Goal: Task Accomplishment & Management: Manage account settings

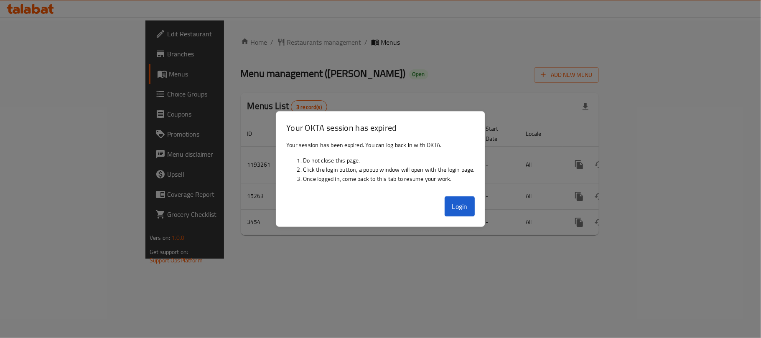
click at [475, 214] on button "Login" at bounding box center [460, 207] width 30 height 20
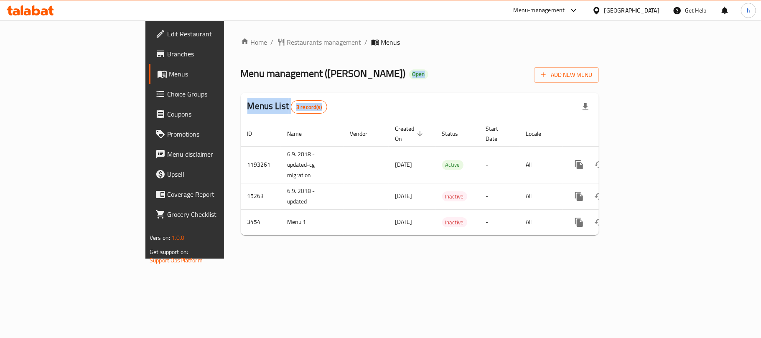
drag, startPoint x: 255, startPoint y: 74, endPoint x: 262, endPoint y: 267, distance: 192.9
click at [237, 259] on div "Home / Restaurants management / Menus Menu management ( Leila ) Open Add New Me…" at bounding box center [420, 139] width 392 height 238
click at [267, 259] on div "Home / Restaurants management / Menus Menu management ( Leila ) Open Add New Me…" at bounding box center [420, 139] width 392 height 238
click at [649, 6] on div "[GEOGRAPHIC_DATA]" at bounding box center [632, 10] width 55 height 9
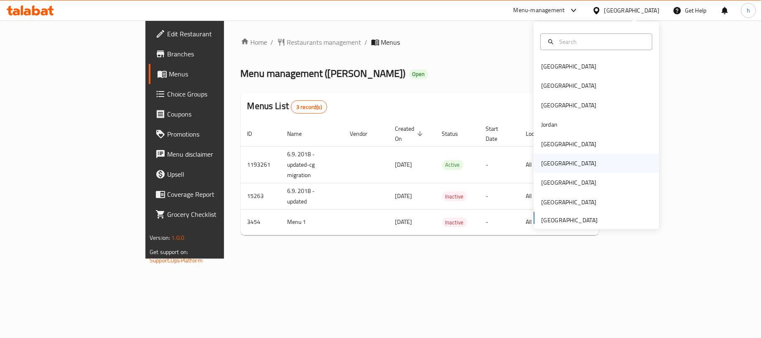
click at [545, 164] on div "Oman" at bounding box center [568, 163] width 55 height 9
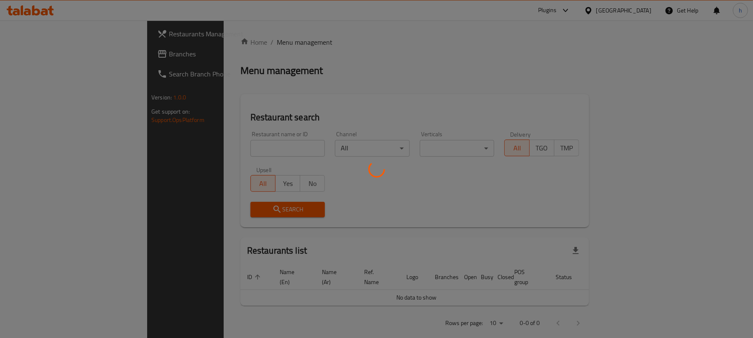
click at [32, 54] on div at bounding box center [376, 169] width 753 height 338
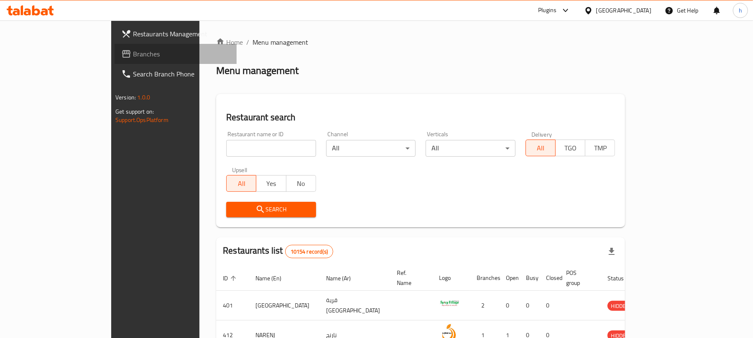
click at [133, 54] on span "Branches" at bounding box center [181, 54] width 97 height 10
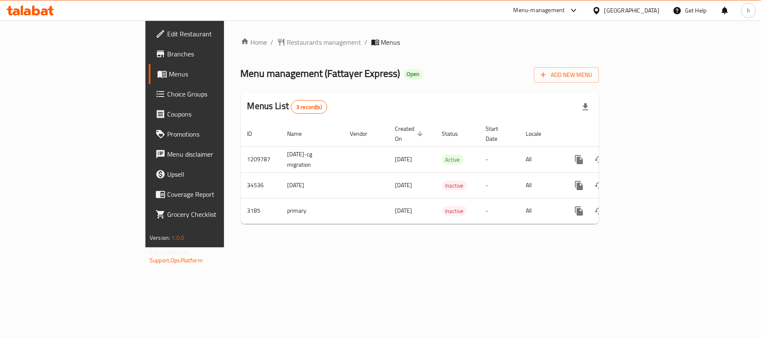
click at [382, 69] on div "Menu management ( Fattayer Express ) Open Add New Menu" at bounding box center [420, 73] width 358 height 19
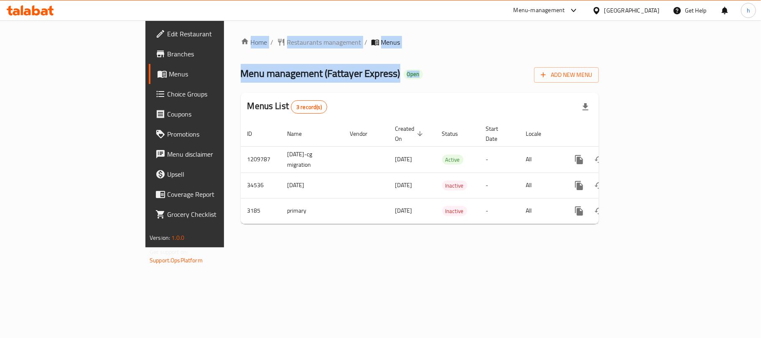
drag, startPoint x: 341, startPoint y: 74, endPoint x: 146, endPoint y: 31, distance: 199.5
click at [224, 31] on div "Home / Restaurants management / Menus Menu management ( Fattayer Express ) Open…" at bounding box center [420, 133] width 392 height 227
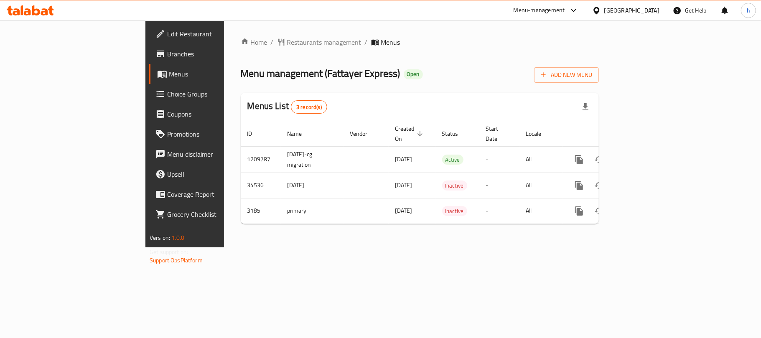
click at [386, 77] on div "Menu management ( Fattayer Express ) Open Add New Menu" at bounding box center [420, 73] width 358 height 19
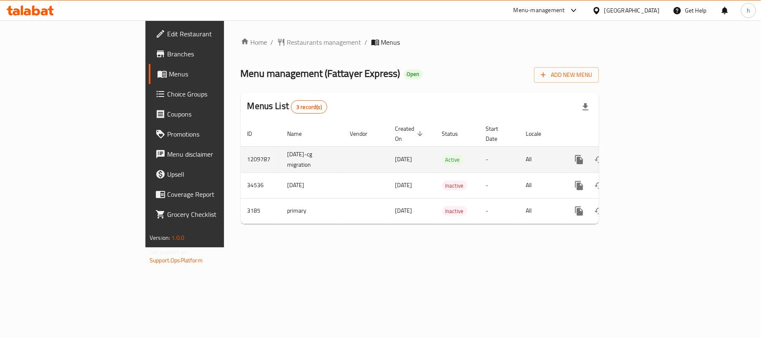
click at [645, 155] on icon "enhanced table" at bounding box center [640, 160] width 10 height 10
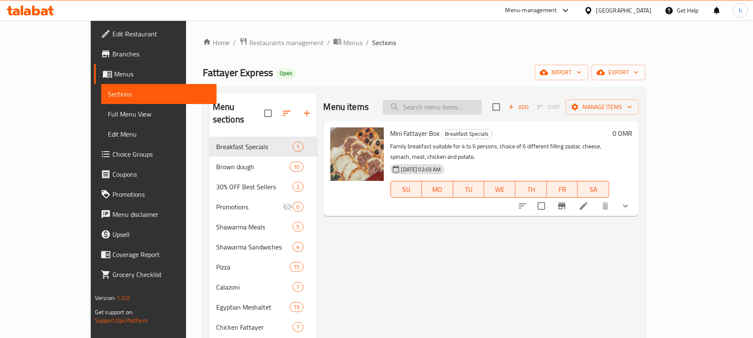
click at [454, 107] on input "search" at bounding box center [432, 107] width 99 height 15
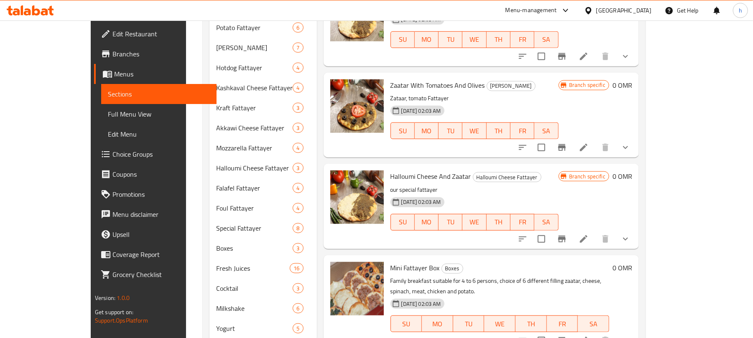
scroll to position [435, 0]
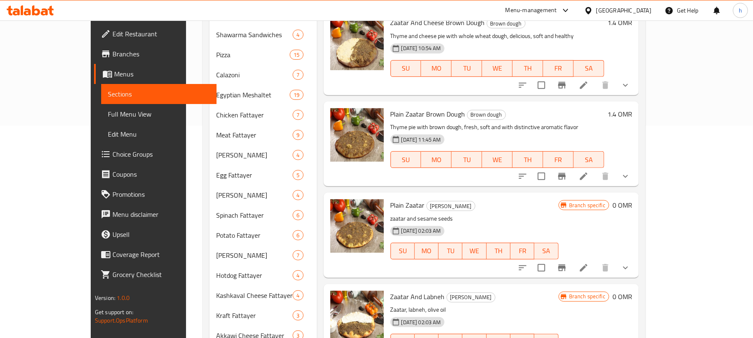
scroll to position [0, 0]
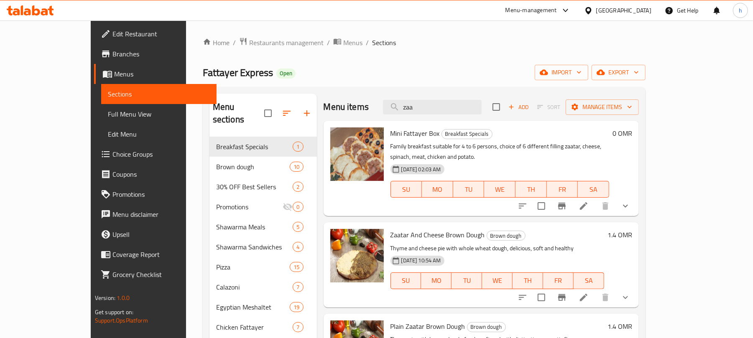
drag, startPoint x: 463, startPoint y: 106, endPoint x: 330, endPoint y: 98, distance: 133.6
click at [334, 102] on div "Menu items zaa Add Sort Manage items" at bounding box center [481, 107] width 315 height 27
paste input "Zaatar And Cheese Pie"
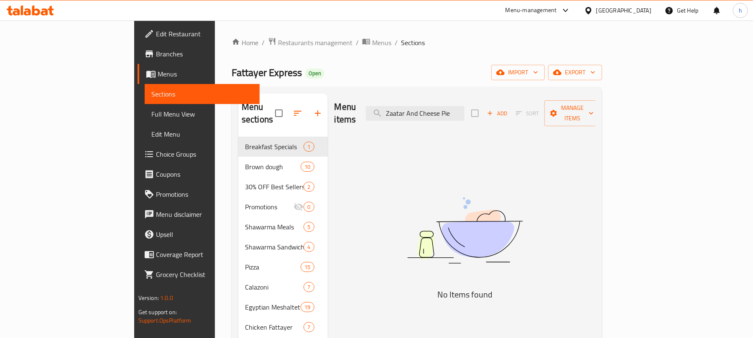
drag, startPoint x: 493, startPoint y: 110, endPoint x: 536, endPoint y: 114, distance: 43.7
click at [536, 114] on div "Menu items Zaatar And Cheese Pie Add Sort Manage items" at bounding box center [464, 114] width 261 height 40
type input "Zaatar And Cheese"
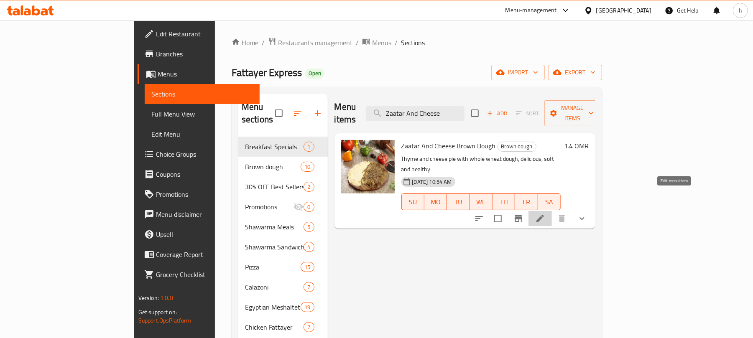
click at [545, 214] on icon at bounding box center [540, 219] width 10 height 10
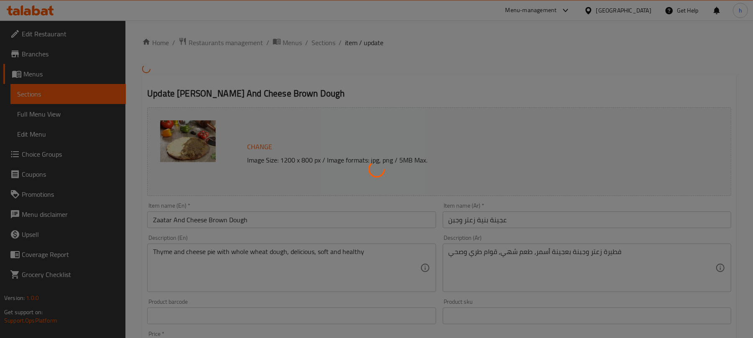
type input "إضافات:"
type input "0"
type input "10"
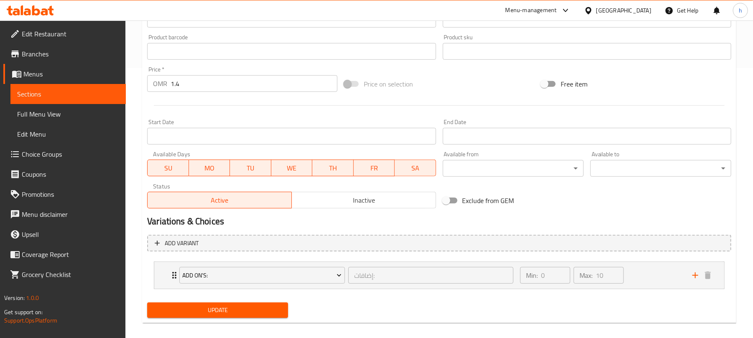
scroll to position [278, 0]
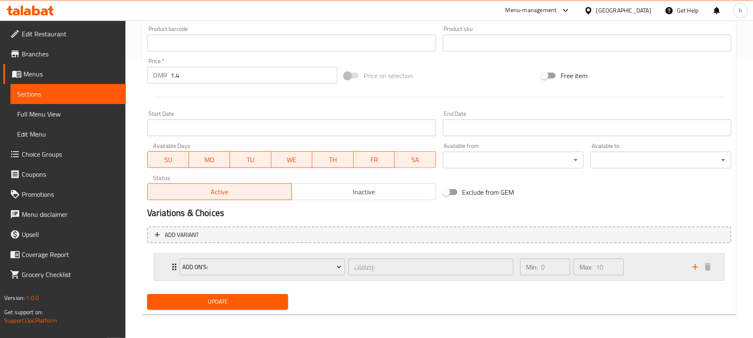
click at [648, 270] on div "Min: 0 ​ Max: 10 ​" at bounding box center [601, 267] width 172 height 27
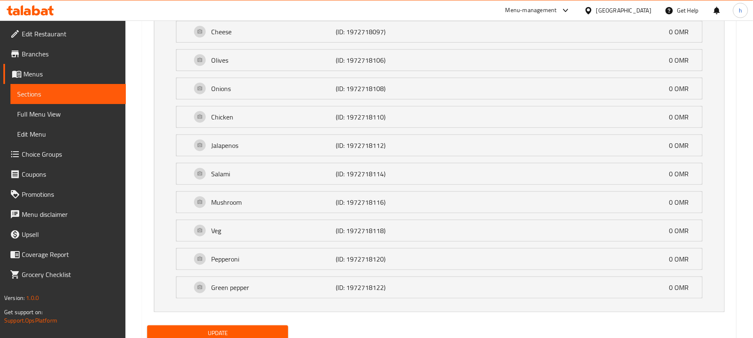
scroll to position [583, 0]
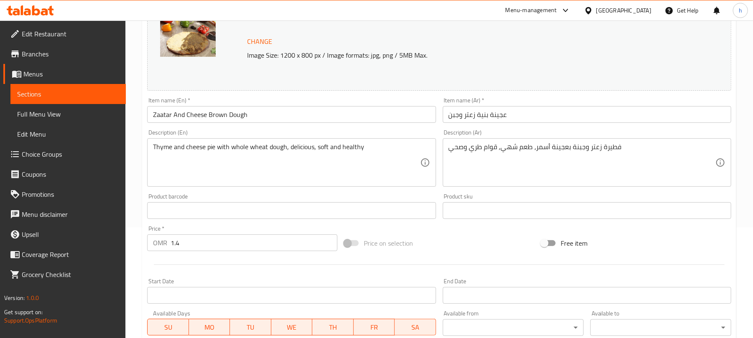
scroll to position [111, 0]
click at [40, 134] on span "Edit Menu" at bounding box center [68, 134] width 102 height 10
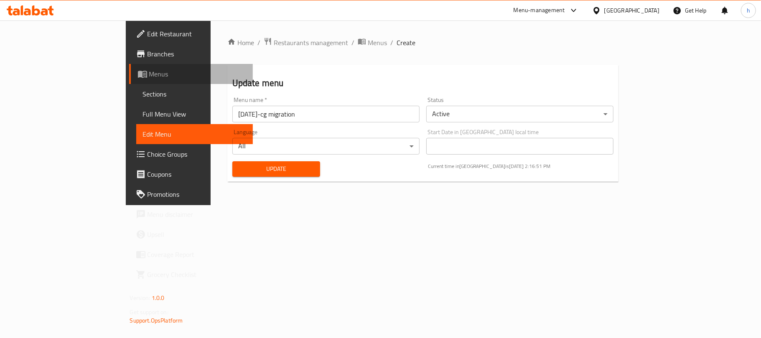
click at [149, 74] on span "Menus" at bounding box center [197, 74] width 97 height 10
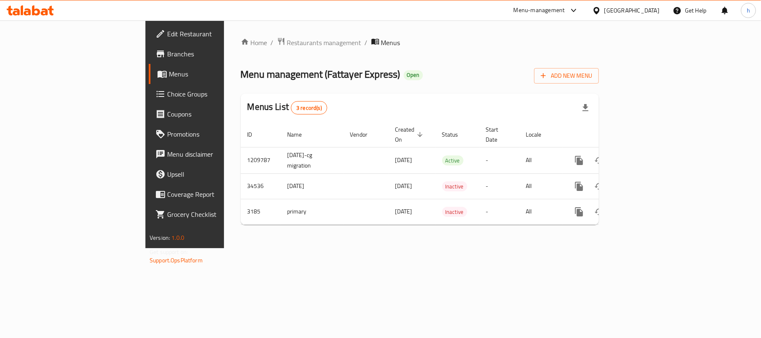
click at [656, 8] on div "Oman" at bounding box center [632, 10] width 55 height 9
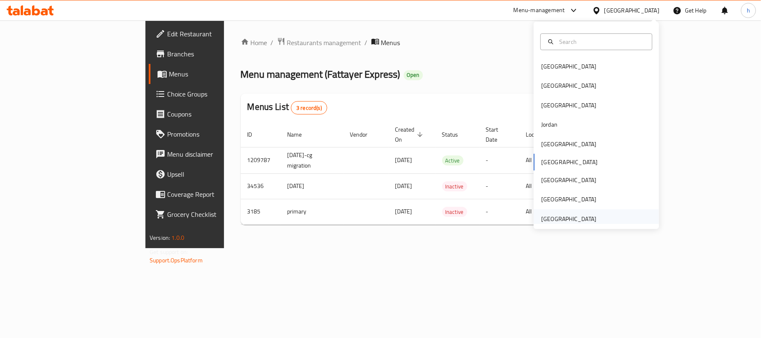
click at [574, 218] on div "[GEOGRAPHIC_DATA]" at bounding box center [568, 218] width 55 height 9
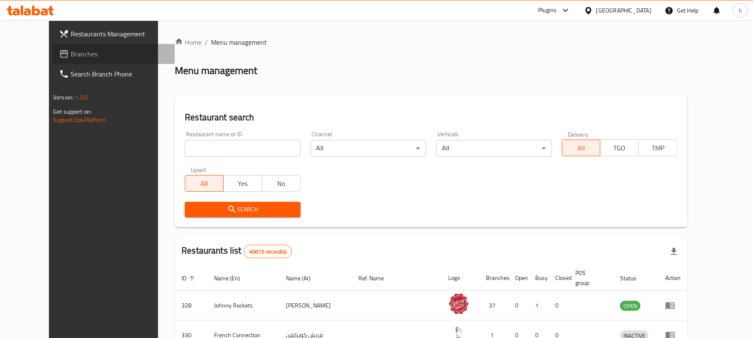
click at [71, 52] on span "Branches" at bounding box center [119, 54] width 97 height 10
